Goal: Find specific page/section: Find specific page/section

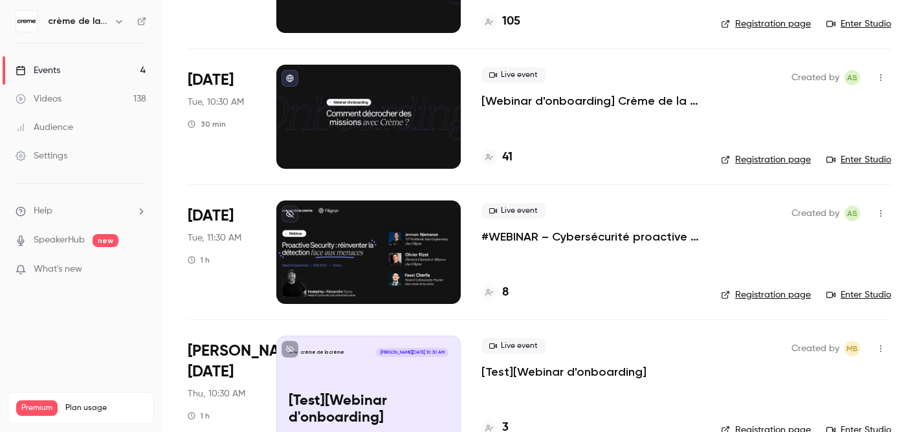
scroll to position [212, 0]
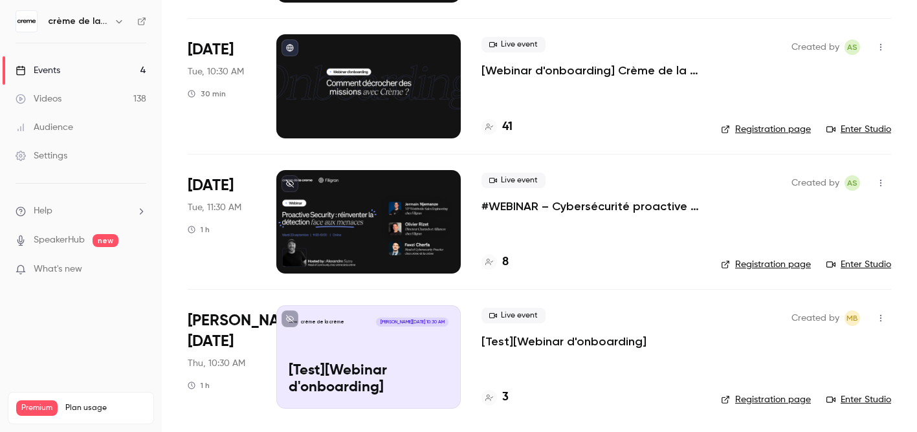
click at [447, 225] on div at bounding box center [368, 222] width 184 height 104
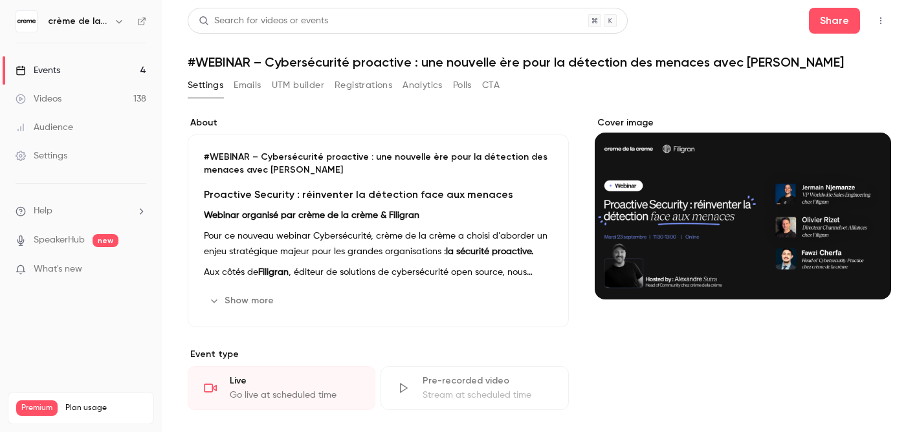
click at [356, 87] on button "Registrations" at bounding box center [364, 85] width 58 height 21
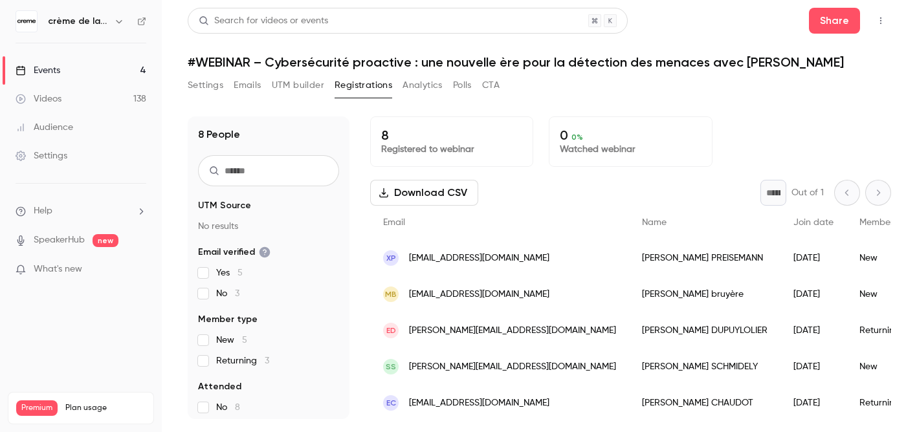
click at [419, 94] on button "Analytics" at bounding box center [422, 85] width 40 height 21
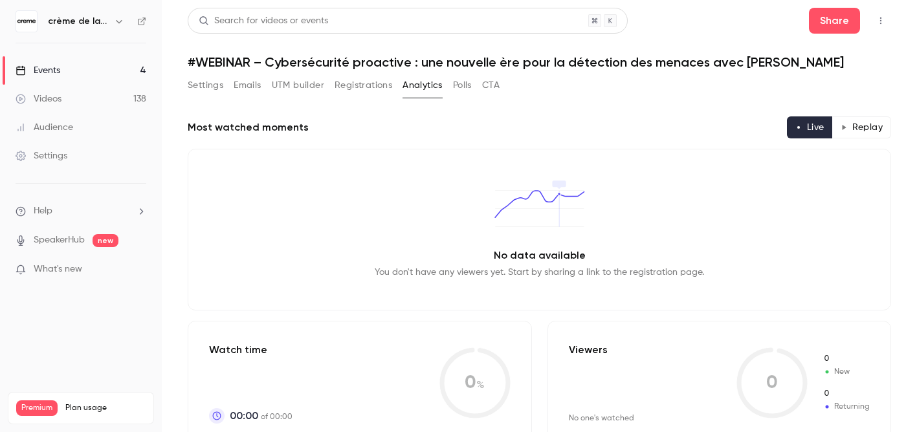
click at [292, 85] on button "UTM builder" at bounding box center [298, 85] width 52 height 21
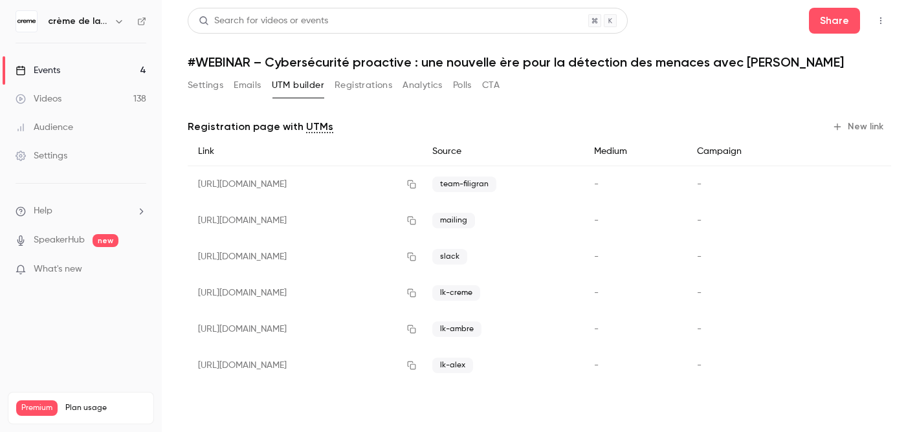
click at [204, 83] on button "Settings" at bounding box center [206, 85] width 36 height 21
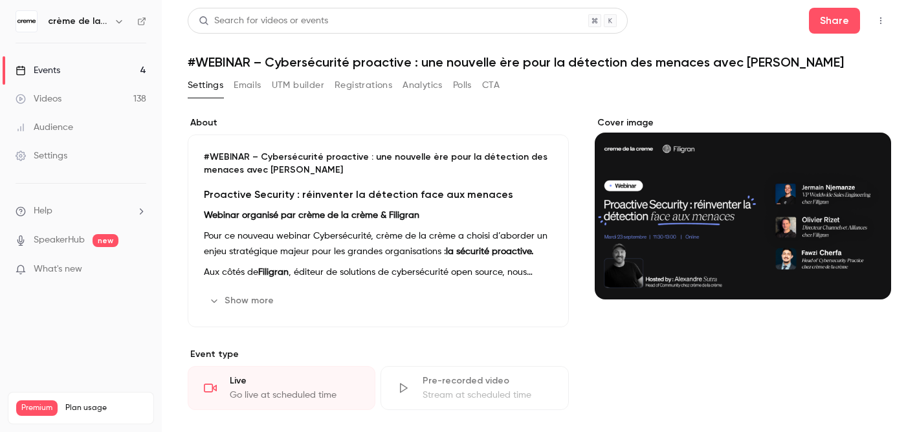
click at [256, 80] on button "Emails" at bounding box center [247, 85] width 27 height 21
